Goal: Task Accomplishment & Management: Use online tool/utility

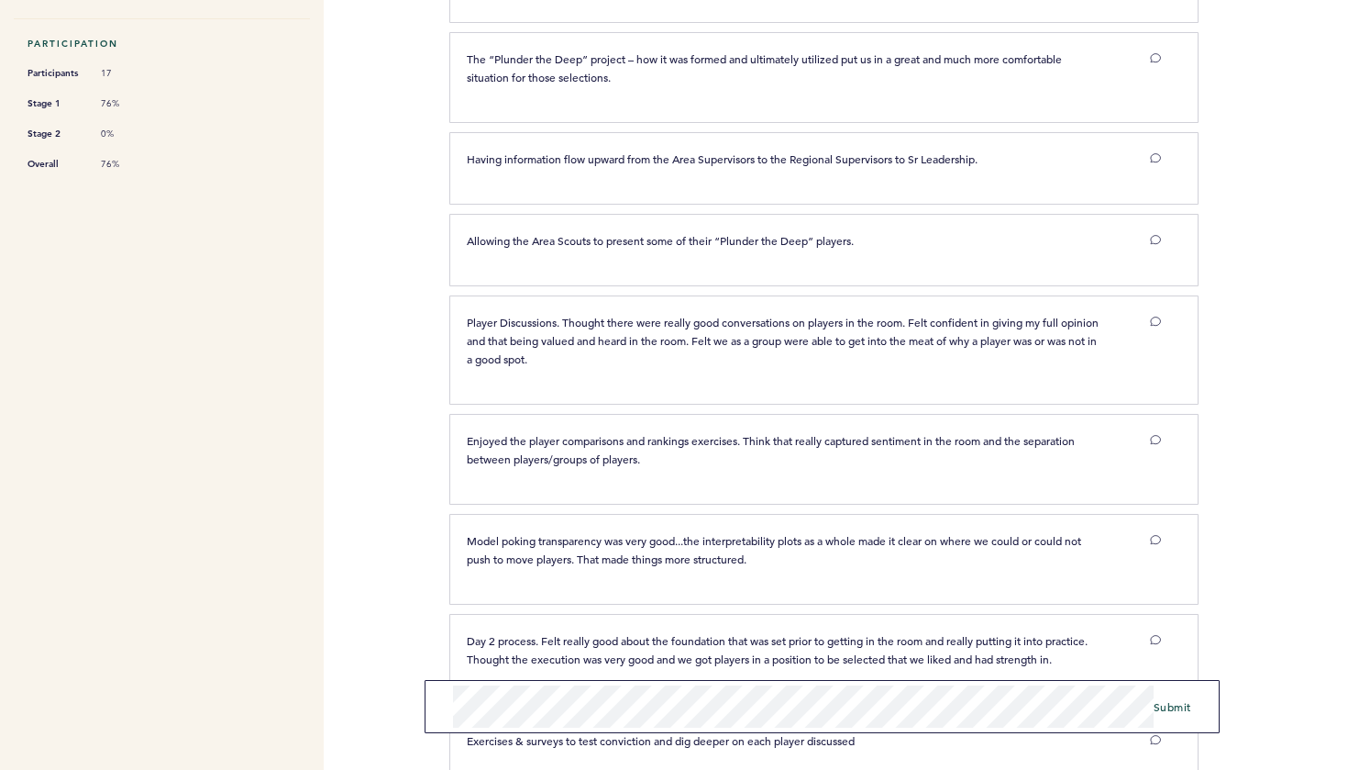
scroll to position [535, 0]
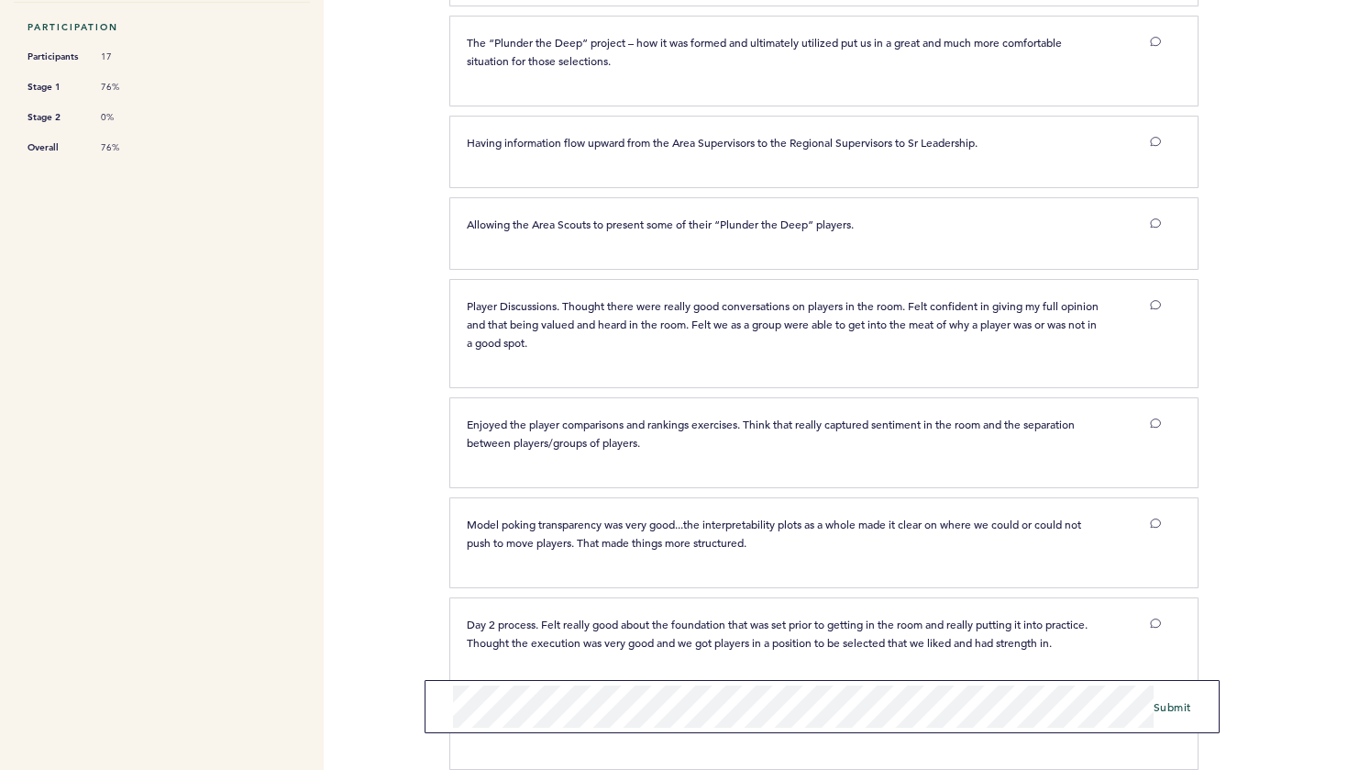
click at [1162, 707] on span "Submit" at bounding box center [1173, 706] width 38 height 15
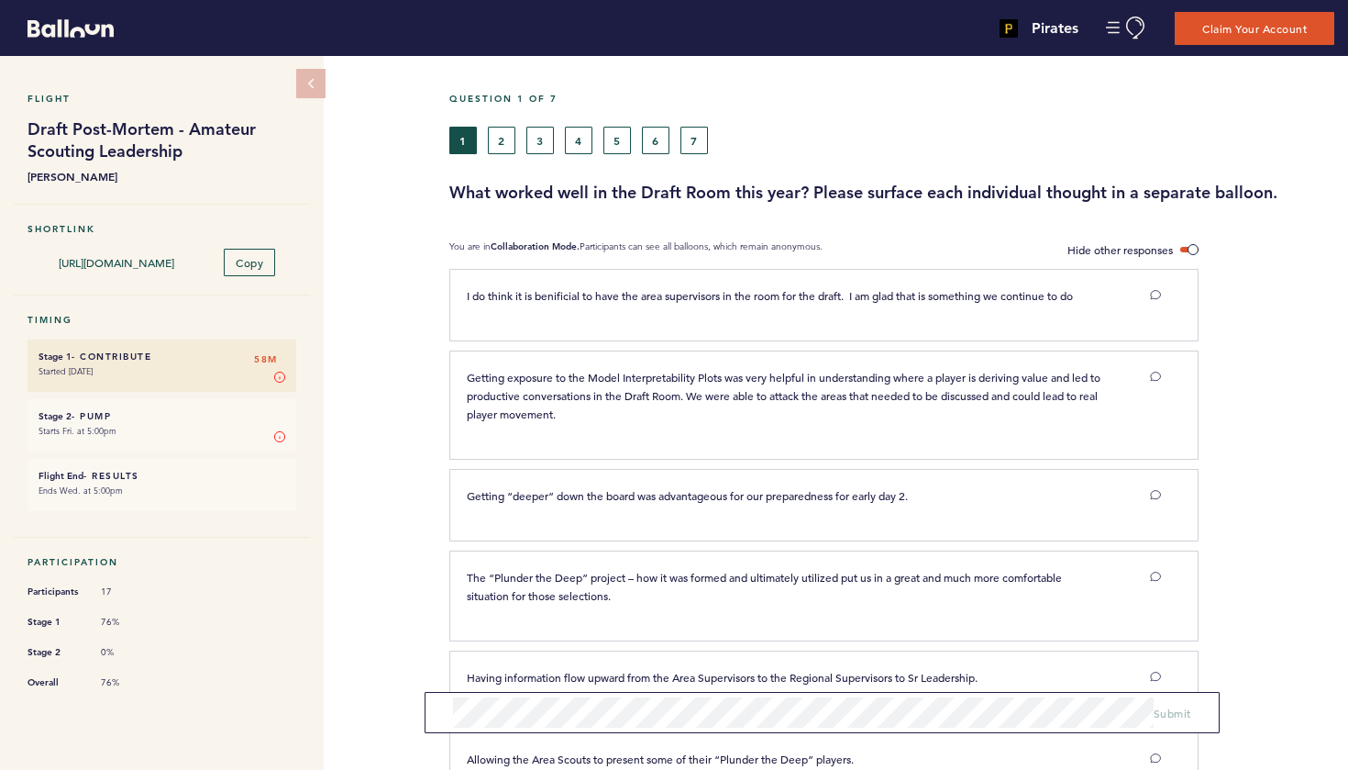
scroll to position [0, 0]
click at [653, 134] on button "6" at bounding box center [656, 141] width 28 height 28
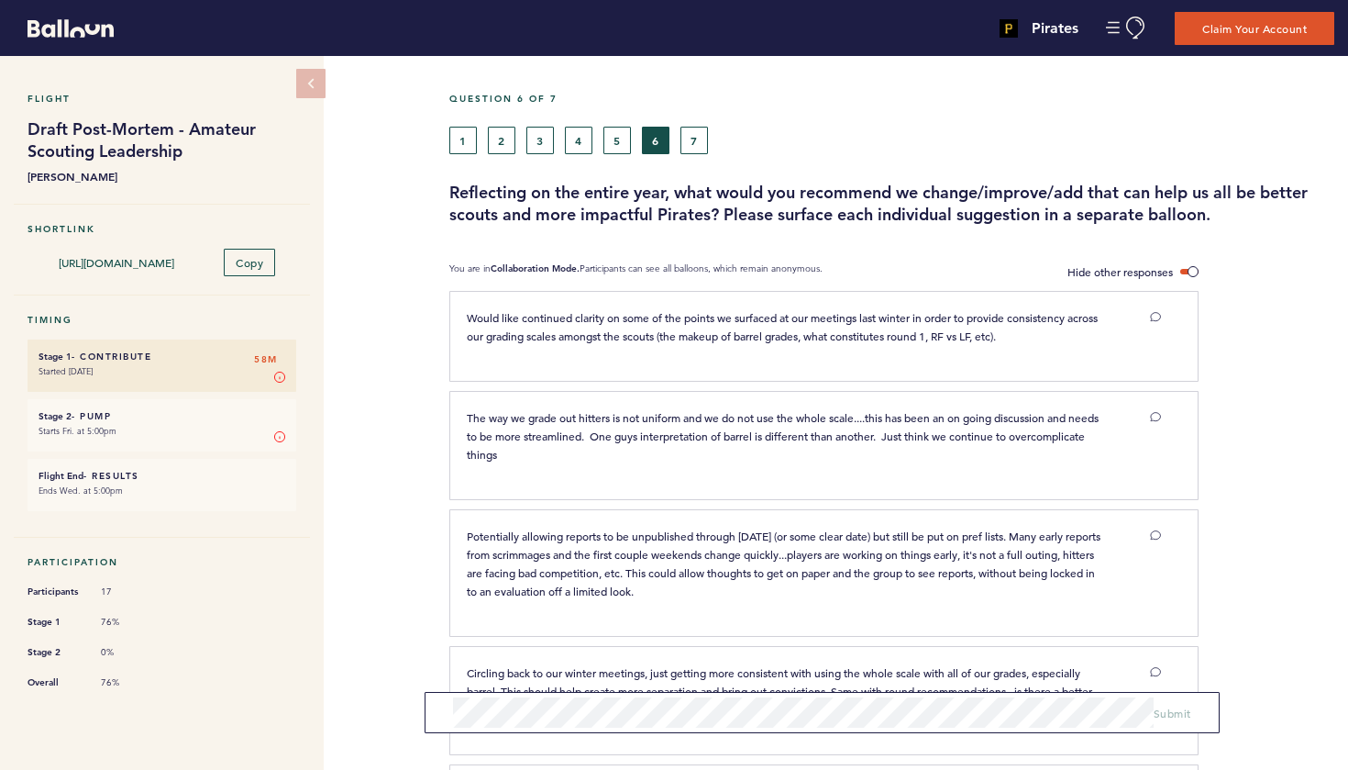
click at [614, 144] on button "5" at bounding box center [618, 141] width 28 height 28
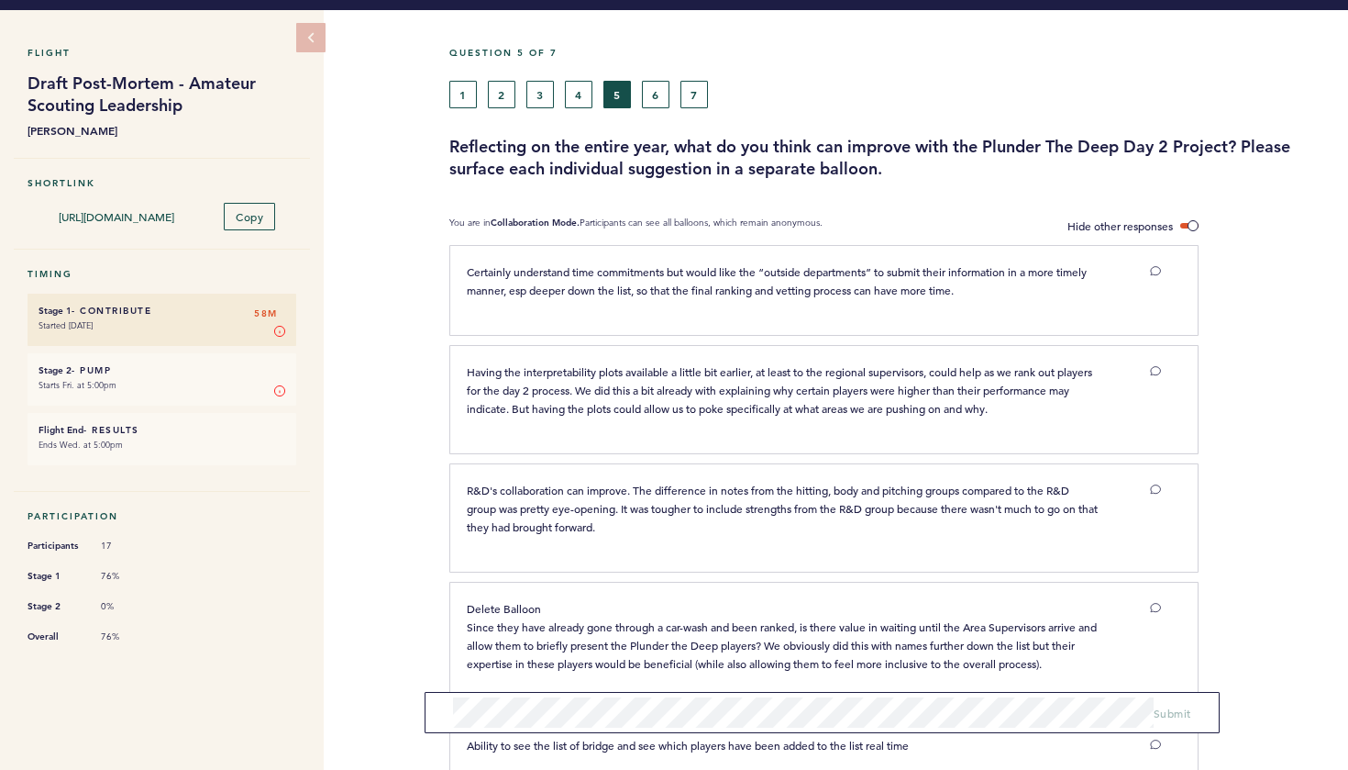
scroll to position [47, 0]
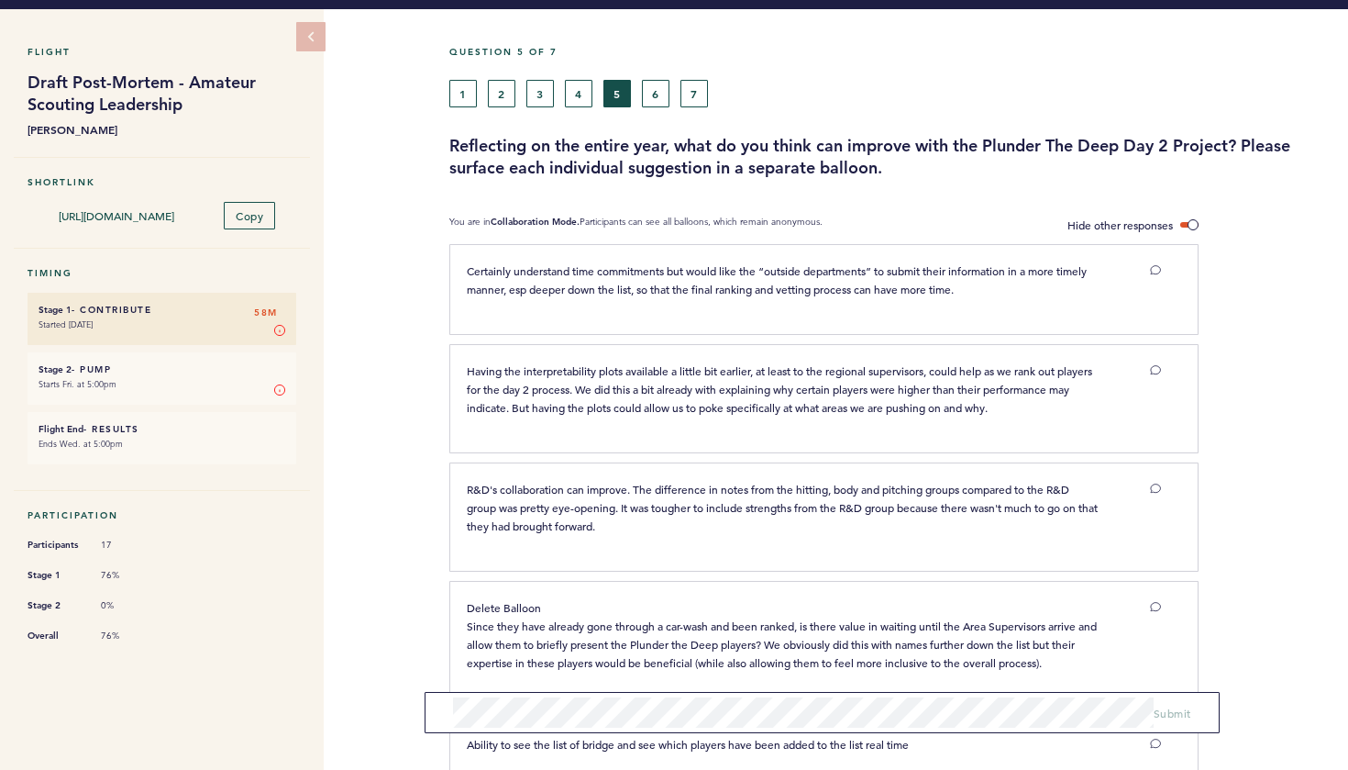
click at [577, 96] on button "4" at bounding box center [579, 94] width 28 height 28
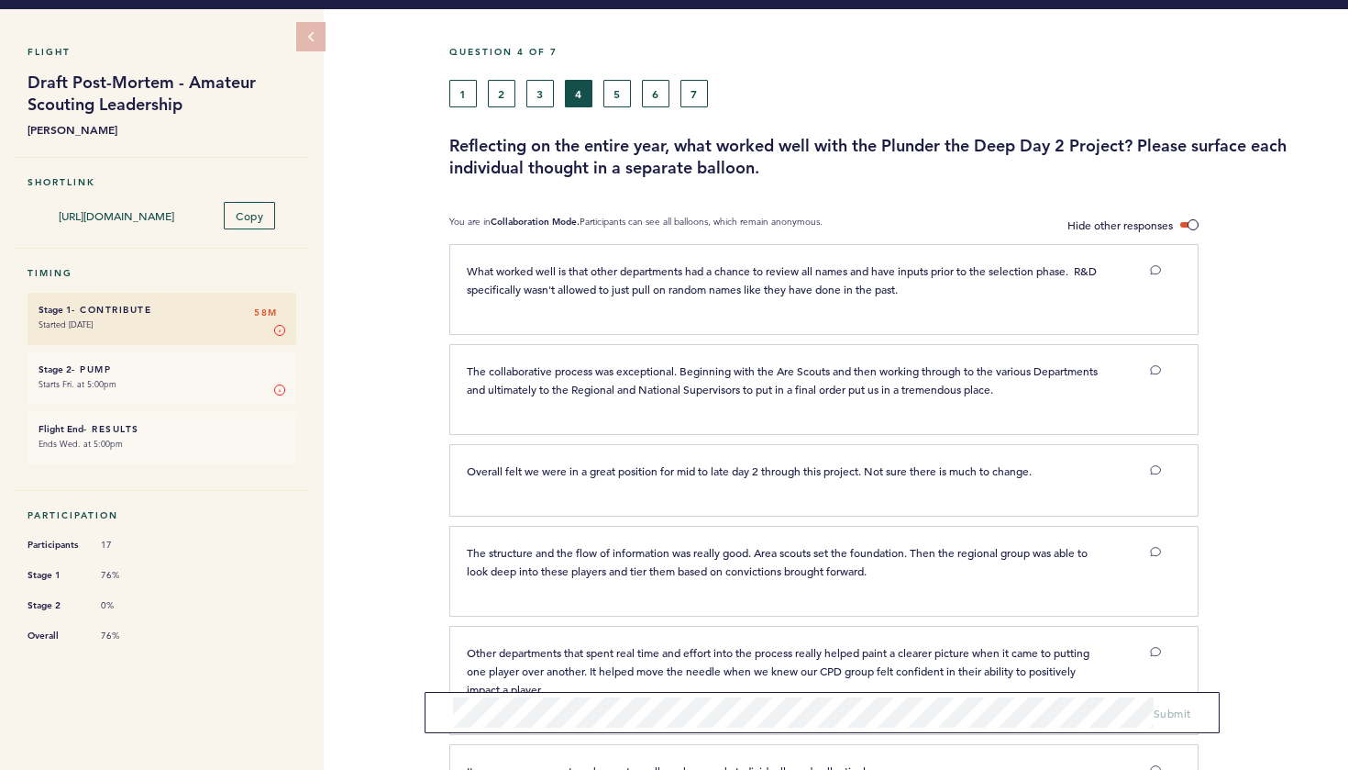
click at [657, 94] on button "6" at bounding box center [656, 94] width 28 height 28
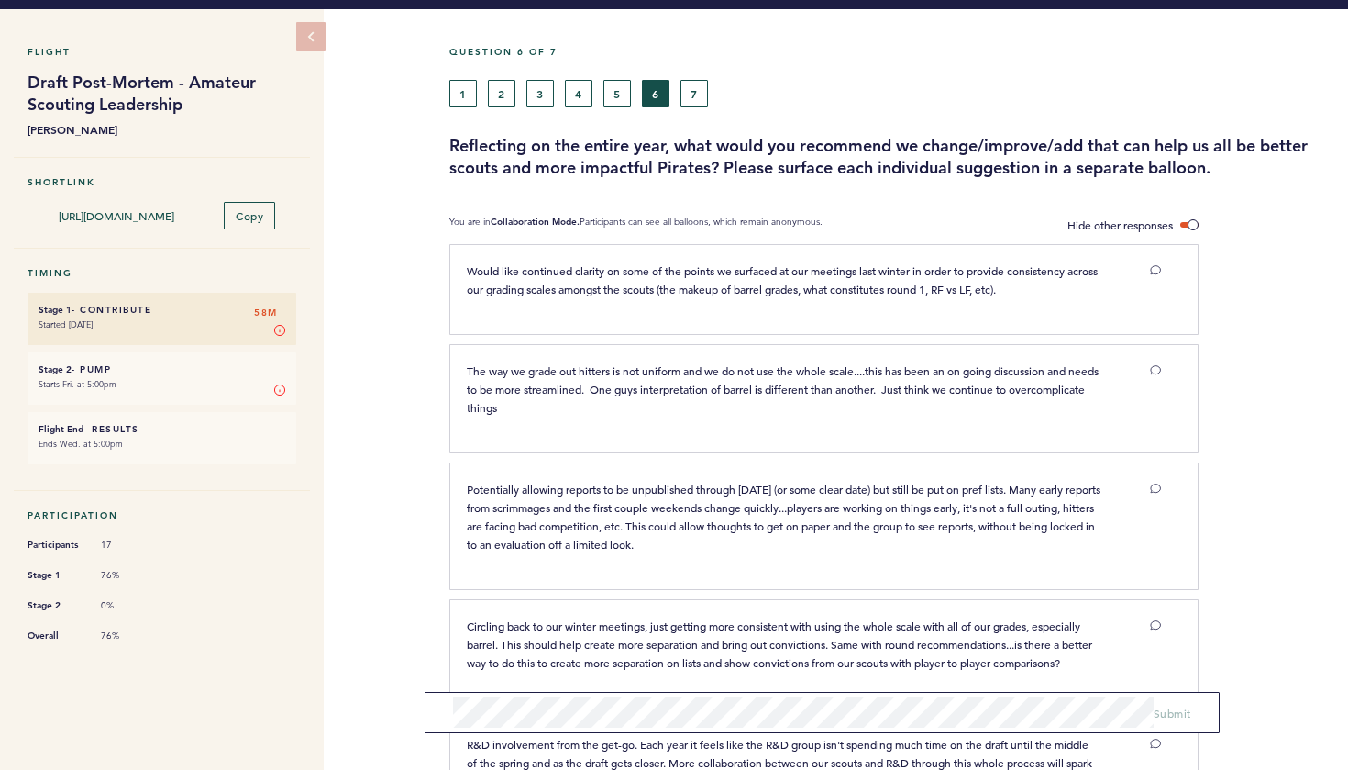
click at [541, 94] on button "3" at bounding box center [541, 94] width 28 height 28
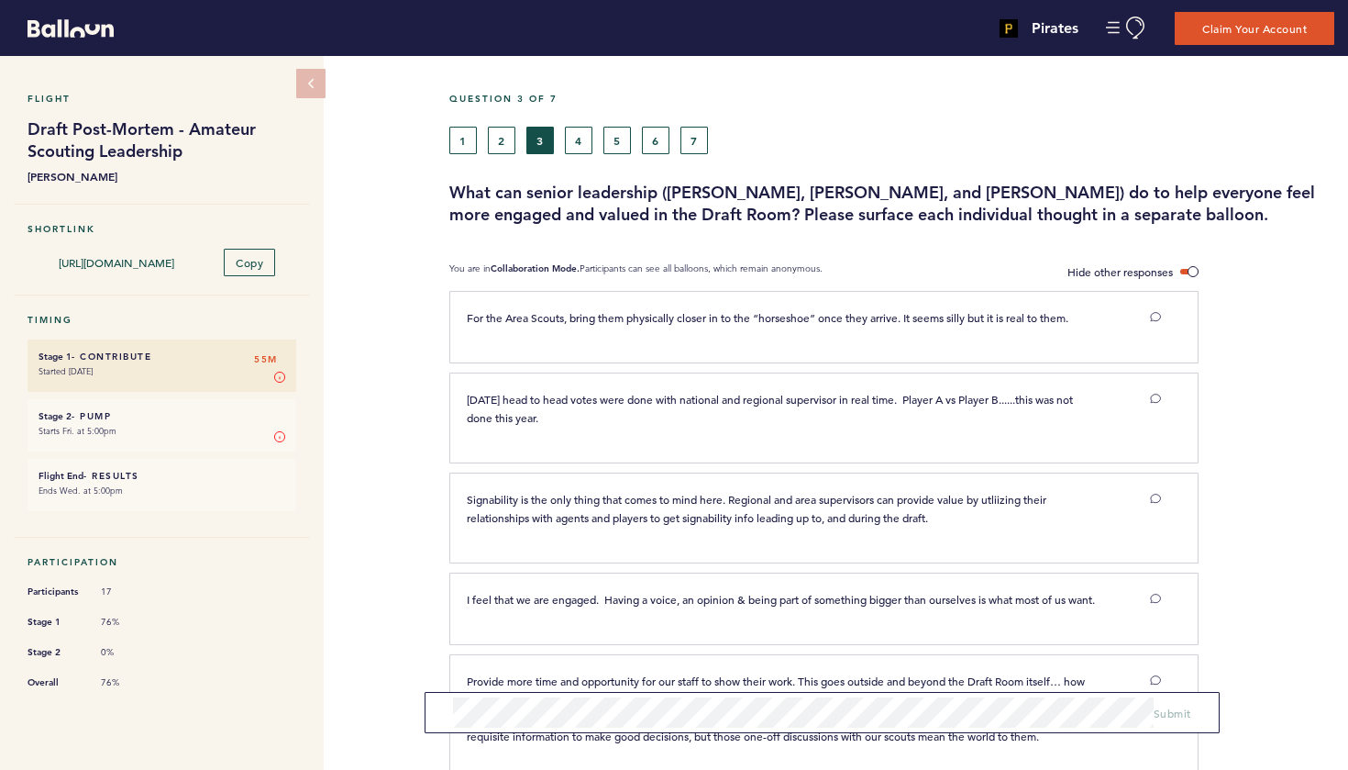
click at [500, 149] on button "2" at bounding box center [502, 141] width 28 height 28
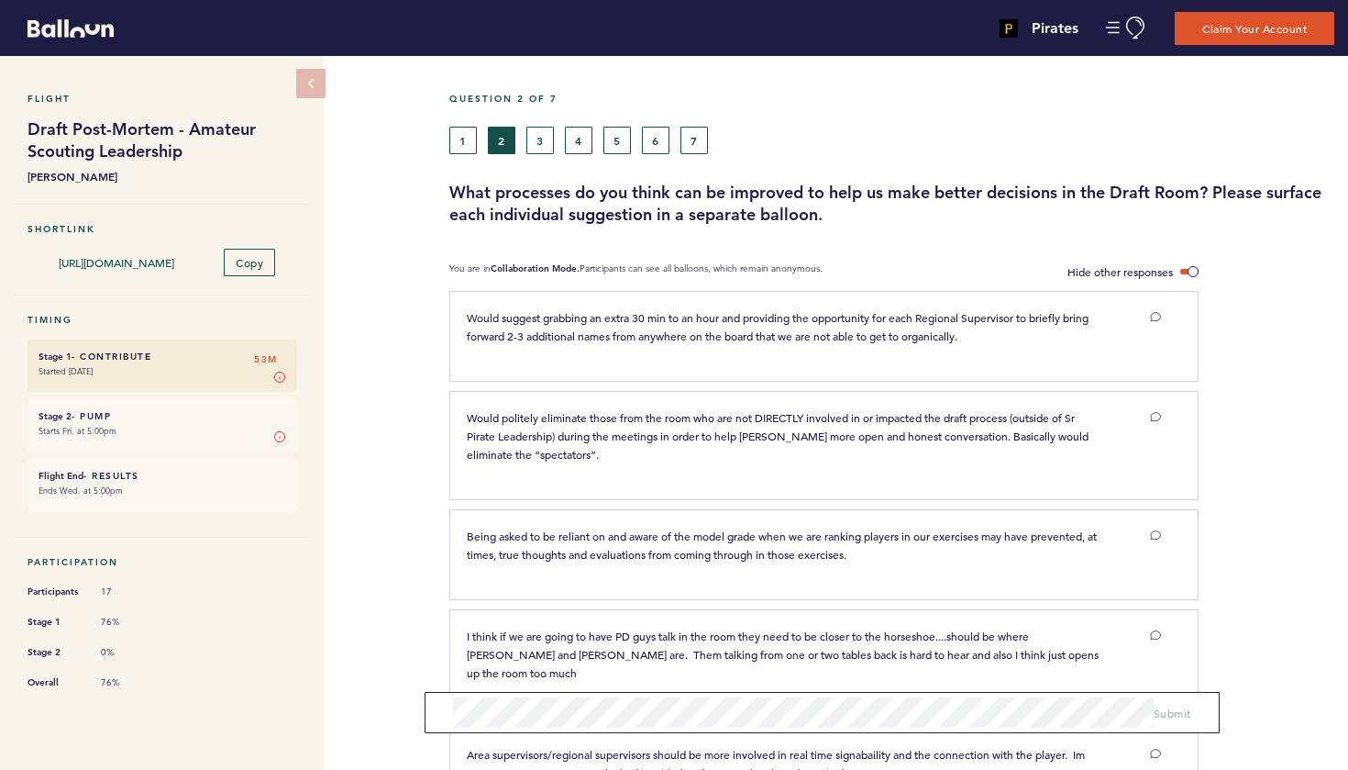
click at [579, 152] on button "4" at bounding box center [579, 141] width 28 height 28
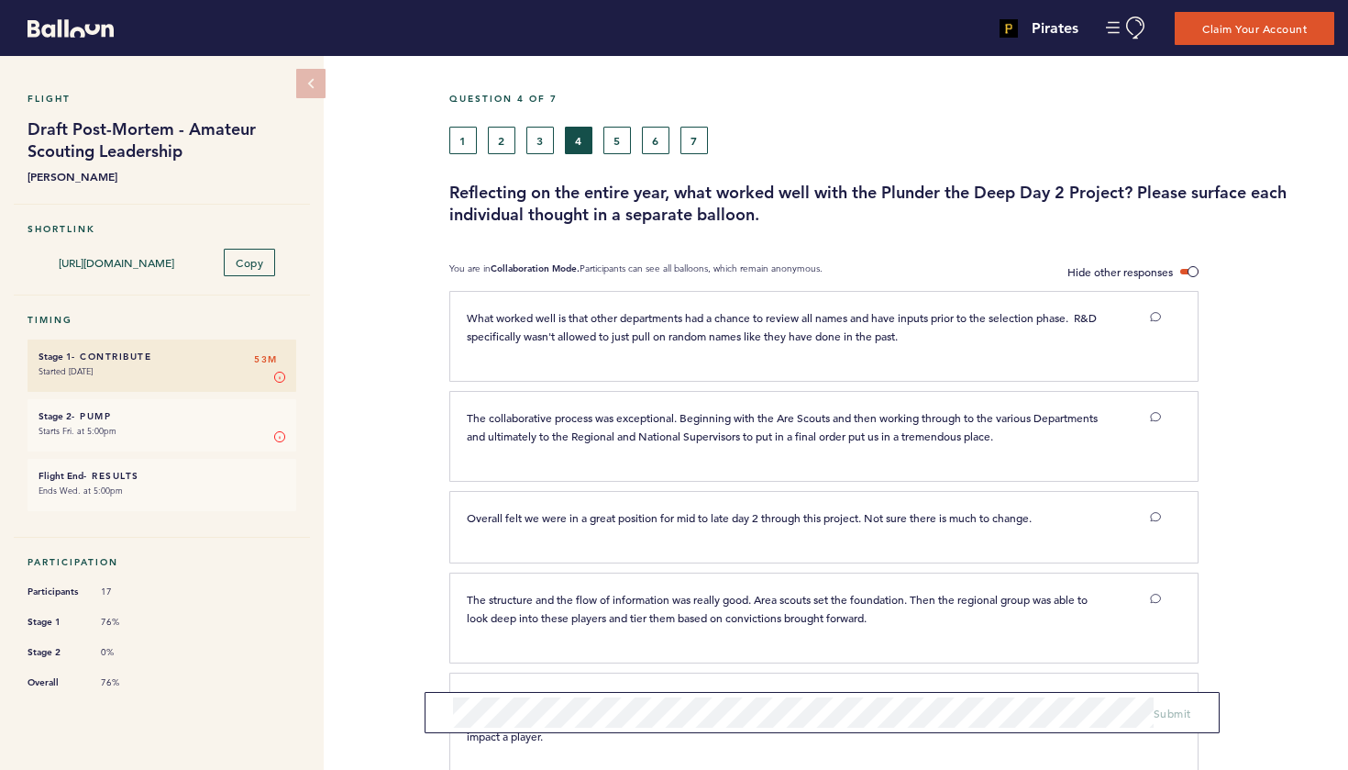
click at [617, 149] on button "5" at bounding box center [618, 141] width 28 height 28
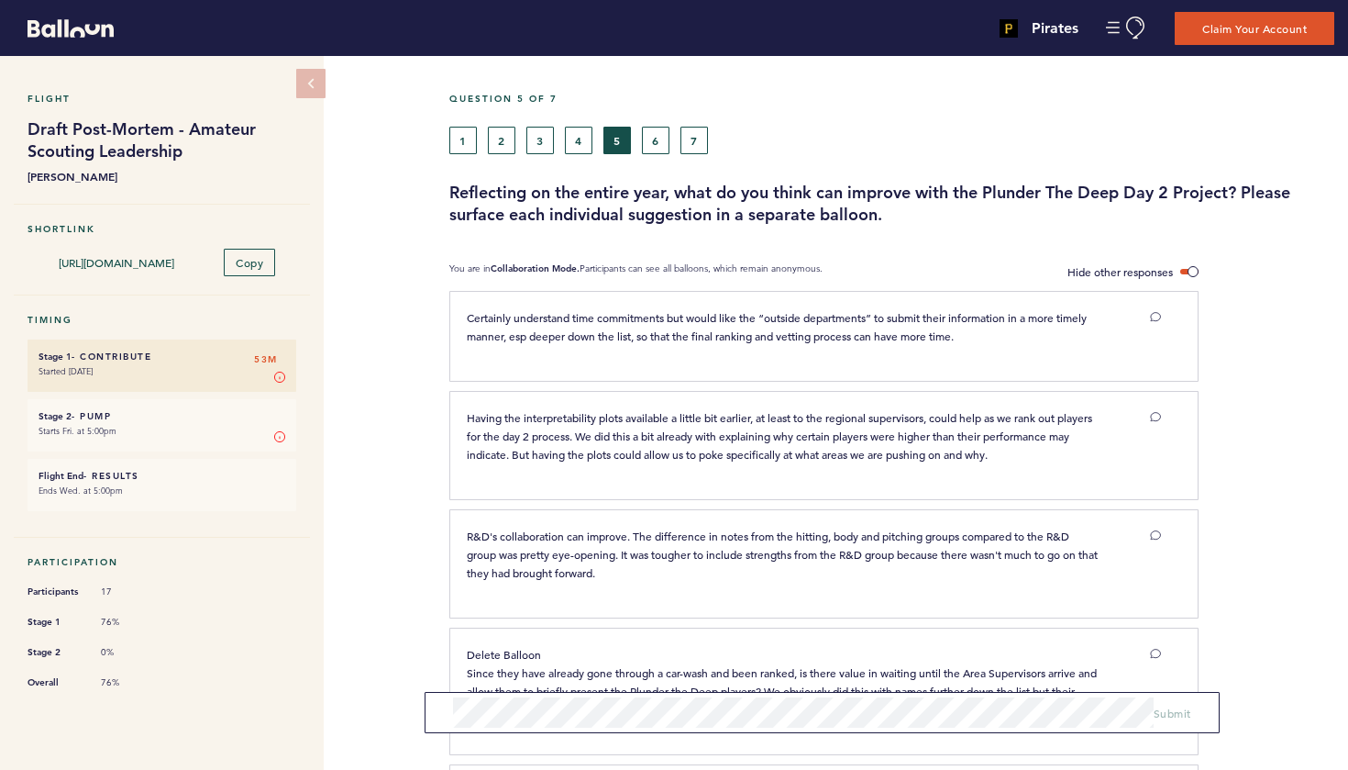
click at [649, 144] on button "6" at bounding box center [656, 141] width 28 height 28
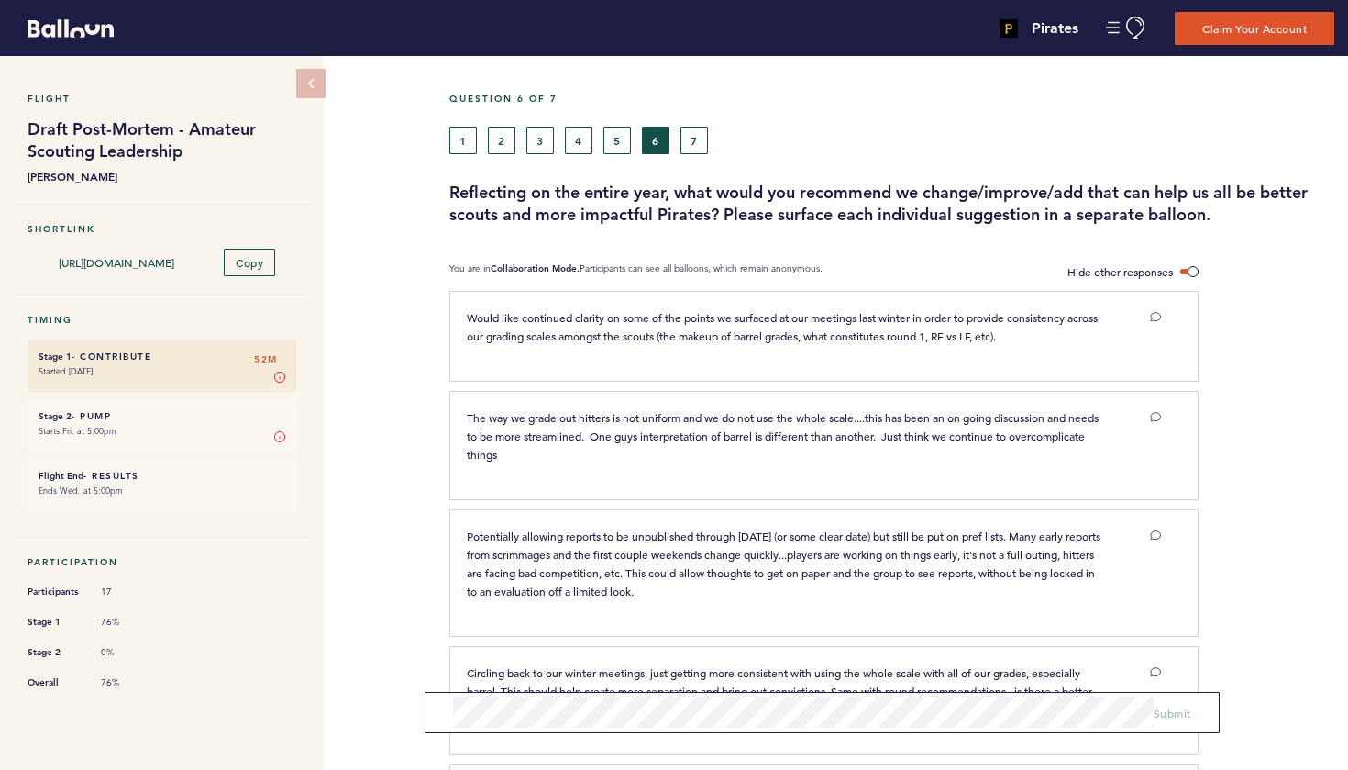
click at [538, 143] on button "3" at bounding box center [541, 141] width 28 height 28
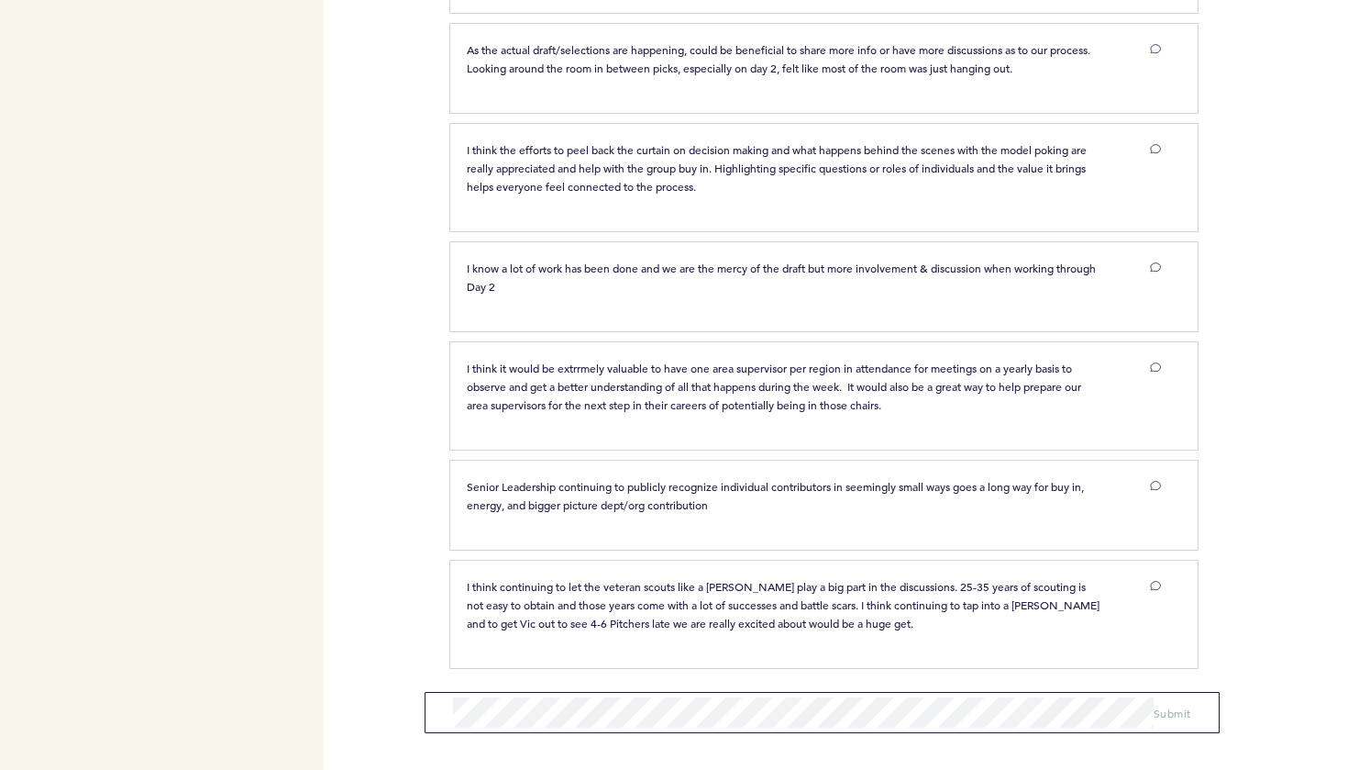
scroll to position [1062, 0]
